Goal: Transaction & Acquisition: Purchase product/service

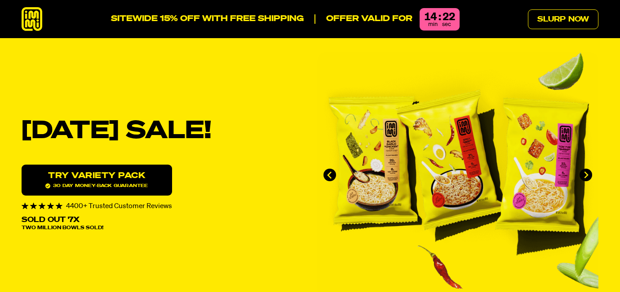
click at [118, 173] on link "Try variety Pack 30 day money-back guarantee" at bounding box center [97, 180] width 150 height 31
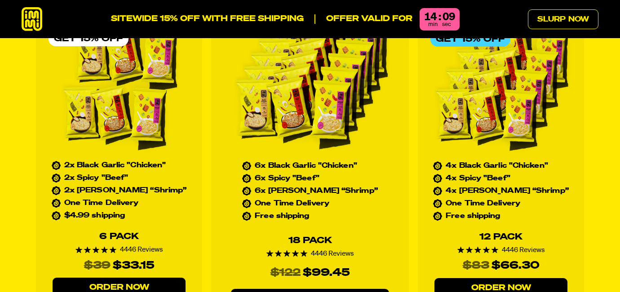
scroll to position [4082, 0]
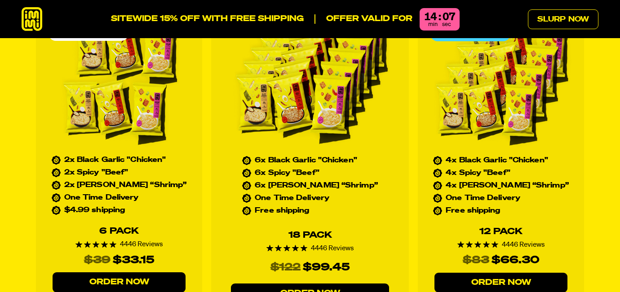
click at [29, 14] on icon at bounding box center [32, 19] width 21 height 24
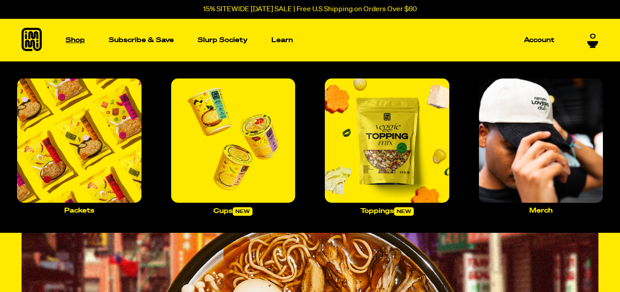
click at [80, 46] on link "Shop" at bounding box center [75, 40] width 27 height 43
click at [75, 38] on p "Shop" at bounding box center [75, 40] width 19 height 7
click at [119, 142] on img "Main navigation" at bounding box center [79, 141] width 124 height 124
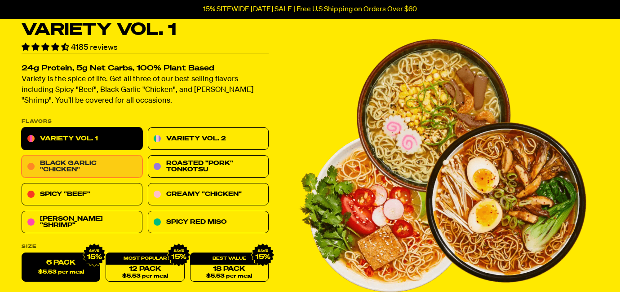
scroll to position [32, 0]
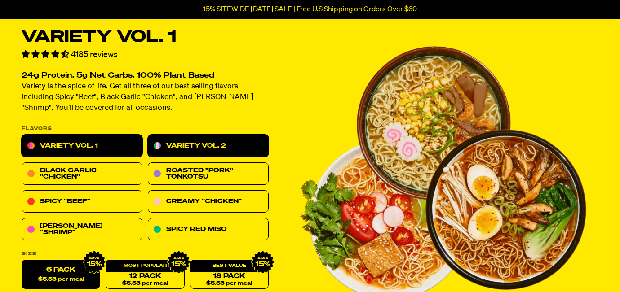
click at [167, 147] on link "Variety Vol. 2" at bounding box center [208, 146] width 121 height 22
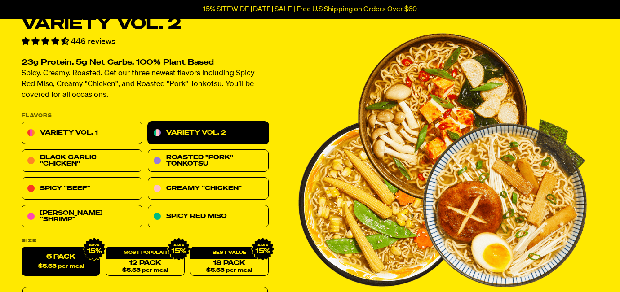
scroll to position [72, 0]
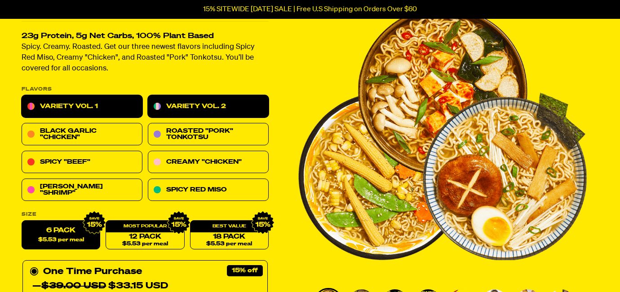
click at [122, 113] on link "Variety Vol. 1" at bounding box center [82, 107] width 121 height 22
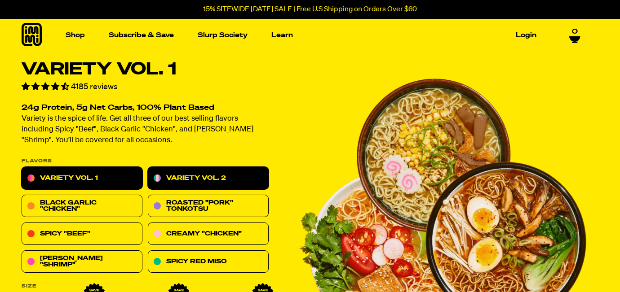
click at [170, 181] on link "Variety Vol. 2" at bounding box center [208, 179] width 121 height 22
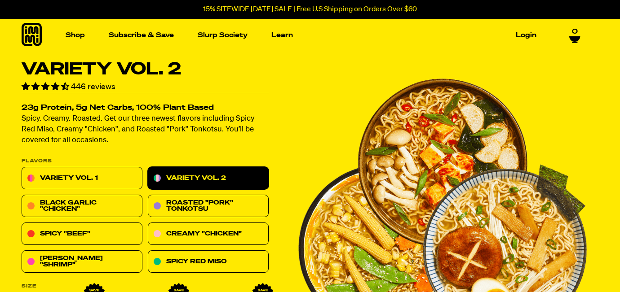
scroll to position [34, 0]
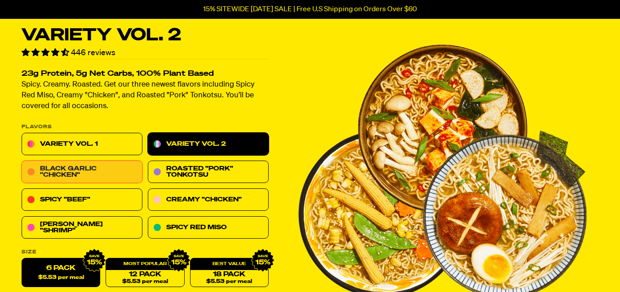
click at [135, 174] on link "Black Garlic "Chicken"" at bounding box center [82, 172] width 121 height 22
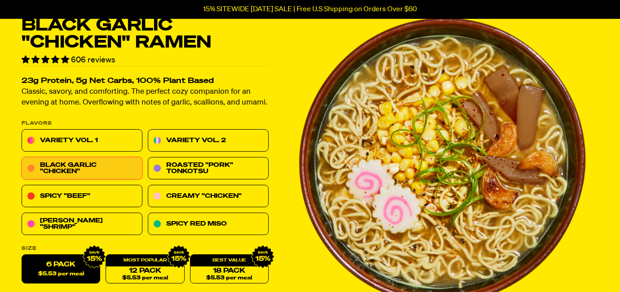
scroll to position [70, 0]
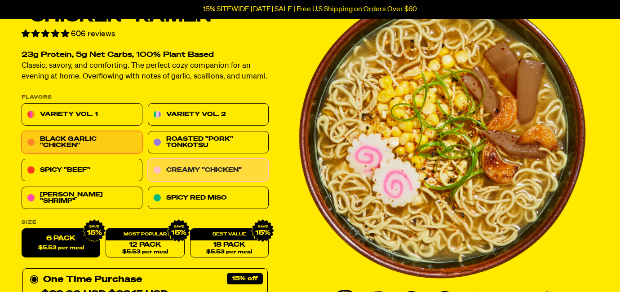
click at [187, 178] on link "Creamy "Chicken"" at bounding box center [208, 170] width 121 height 22
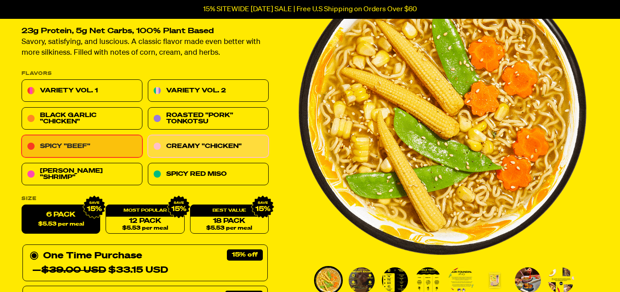
scroll to position [97, 0]
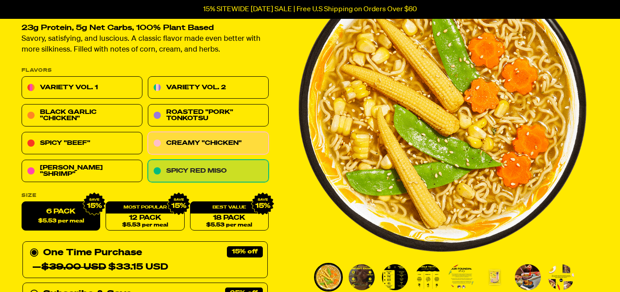
click at [186, 171] on link "Spicy Red Miso" at bounding box center [208, 171] width 121 height 22
click at [181, 165] on link "Spicy Red Miso" at bounding box center [208, 171] width 121 height 22
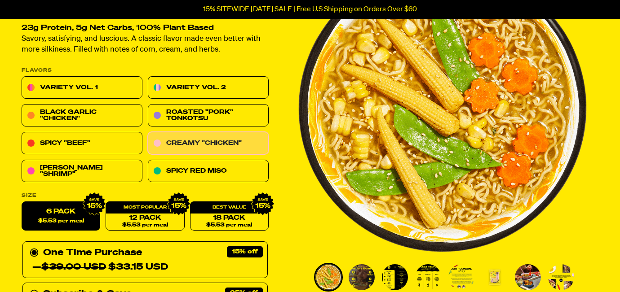
click at [184, 146] on link "Creamy "Chicken"" at bounding box center [208, 144] width 121 height 22
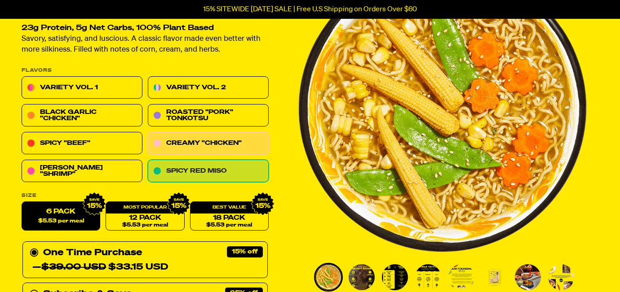
click at [170, 170] on link "Spicy Red Miso" at bounding box center [208, 171] width 121 height 22
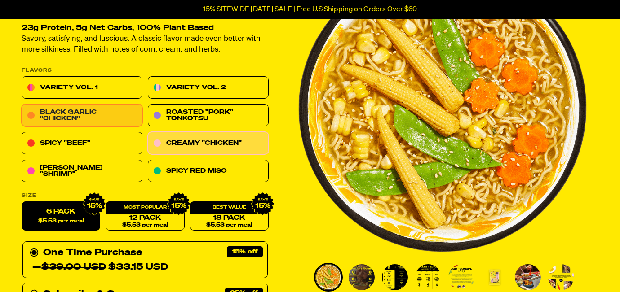
click at [121, 118] on link "Black Garlic "Chicken"" at bounding box center [82, 116] width 121 height 22
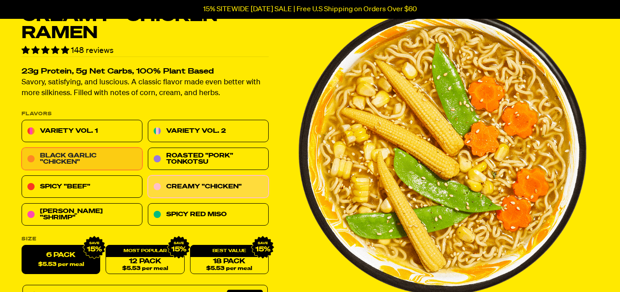
click at [125, 152] on link "Black Garlic "Chicken"" at bounding box center [82, 159] width 121 height 22
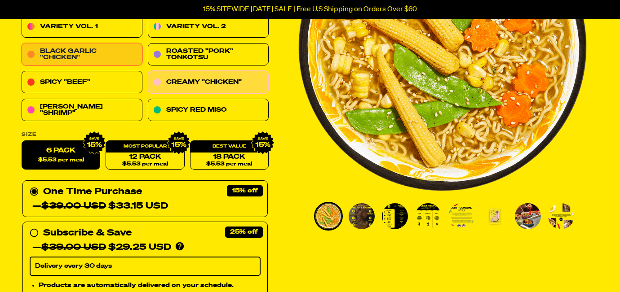
scroll to position [159, 0]
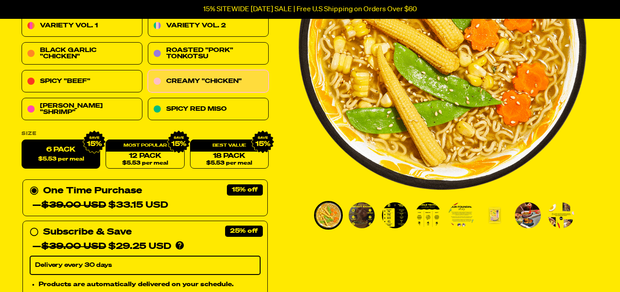
click at [60, 184] on div "One Time Purchase — $39.00 USD $33.15 USD" at bounding box center [145, 198] width 231 height 29
click at [35, 184] on input "One Time Purchase — $39.00 USD $33.15 USD" at bounding box center [33, 184] width 6 height 0
click at [57, 153] on label "6 Pack $5.53 per meal" at bounding box center [61, 154] width 79 height 29
click at [22, 141] on input "6 Pack $5.53 per meal" at bounding box center [22, 140] width 0 height 0
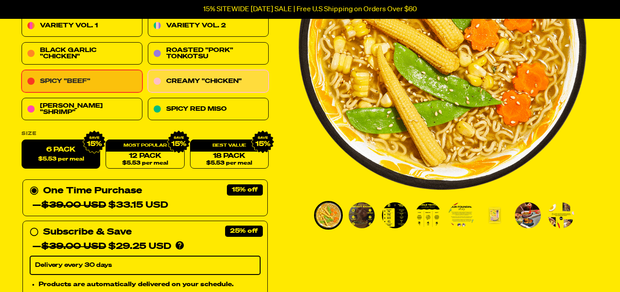
click at [100, 84] on link "Spicy "Beef"" at bounding box center [82, 82] width 121 height 22
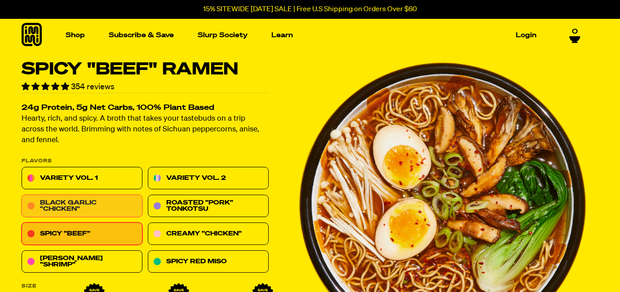
click at [95, 203] on link "Black Garlic "Chicken"" at bounding box center [82, 206] width 121 height 22
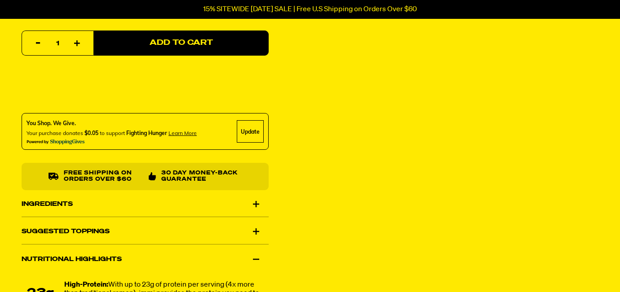
scroll to position [595, 0]
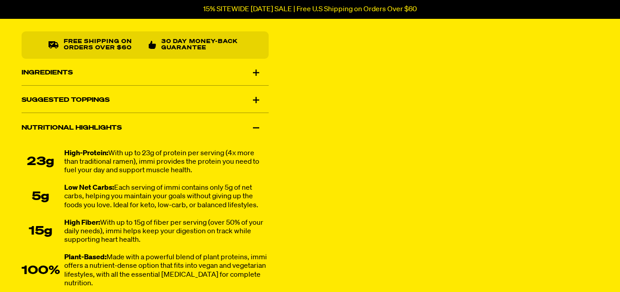
click at [260, 78] on div "Ingredients" at bounding box center [145, 72] width 247 height 25
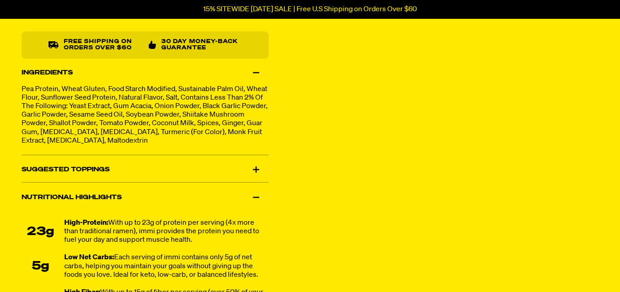
click at [258, 166] on div "Suggested Toppings" at bounding box center [145, 170] width 247 height 25
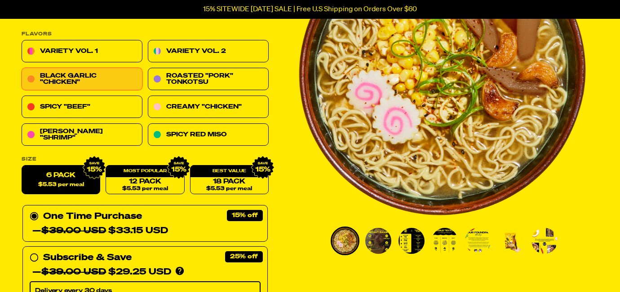
scroll to position [44, 0]
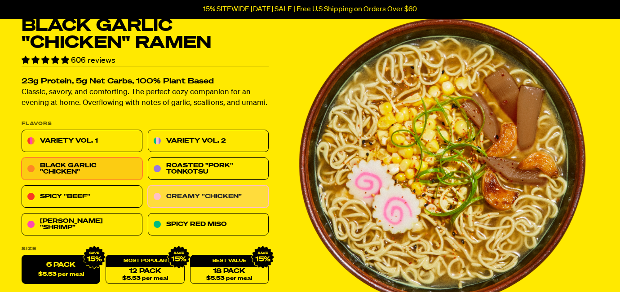
click at [242, 201] on link "Creamy "Chicken"" at bounding box center [208, 197] width 121 height 22
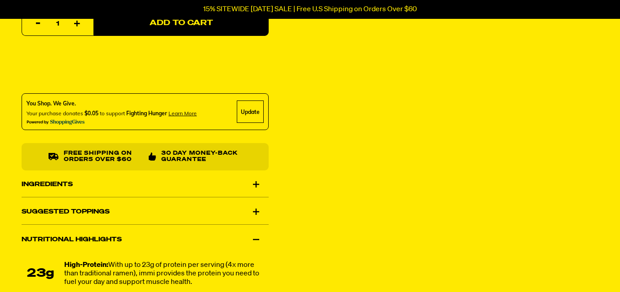
scroll to position [531, 0]
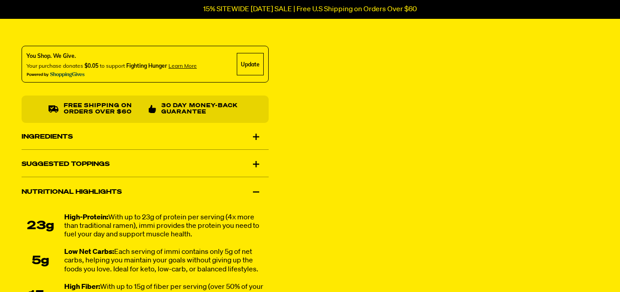
click at [257, 138] on div "Ingredients" at bounding box center [145, 136] width 247 height 25
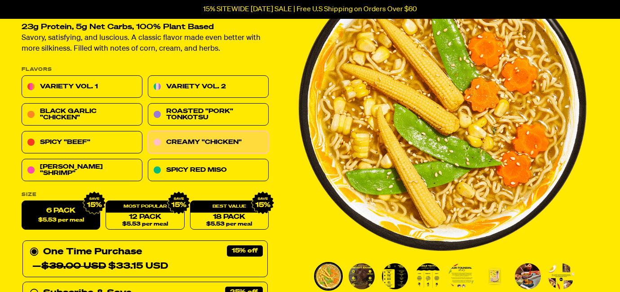
scroll to position [103, 0]
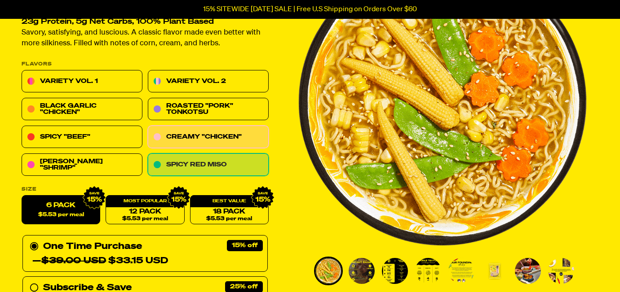
click at [251, 161] on link "Spicy Red Miso" at bounding box center [208, 165] width 121 height 22
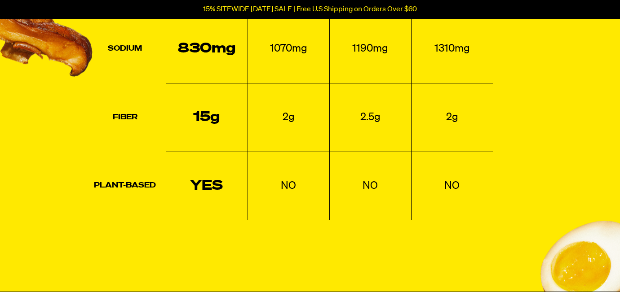
scroll to position [1404, 0]
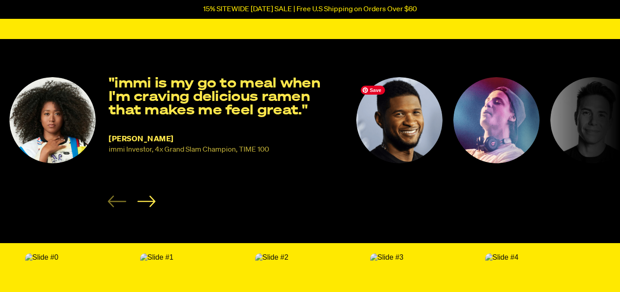
click at [381, 131] on img "2 of 8" at bounding box center [399, 120] width 86 height 86
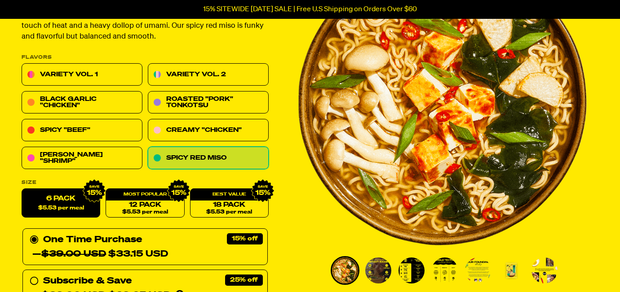
scroll to position [91, 0]
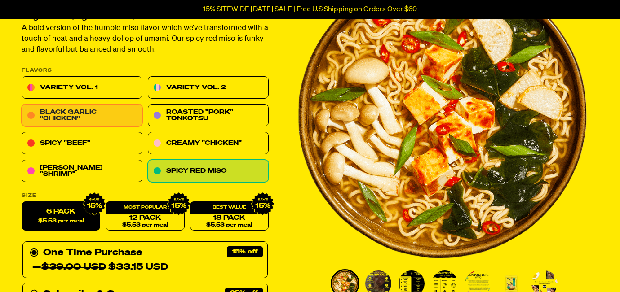
click at [94, 112] on link "Black Garlic "Chicken"" at bounding box center [82, 116] width 121 height 22
